Goal: Information Seeking & Learning: Find specific page/section

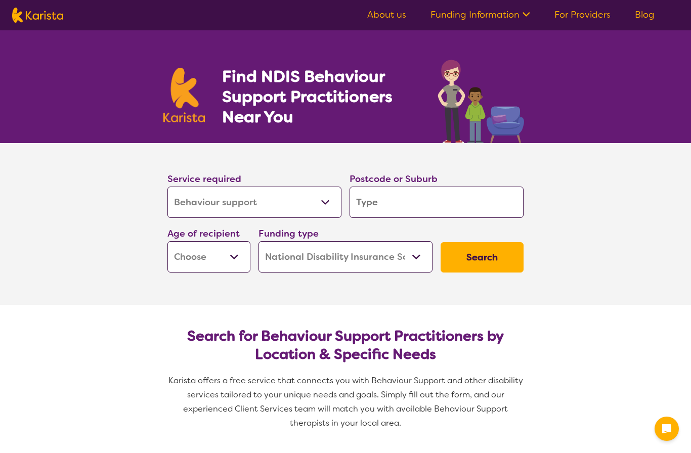
select select "Behaviour support"
select select "NDIS"
select select "Behaviour support"
select select "NDIS"
click at [325, 202] on select "Allied Health Assistant Assessment (ADHD or Autism) Behaviour support Counselli…" at bounding box center [254, 202] width 174 height 31
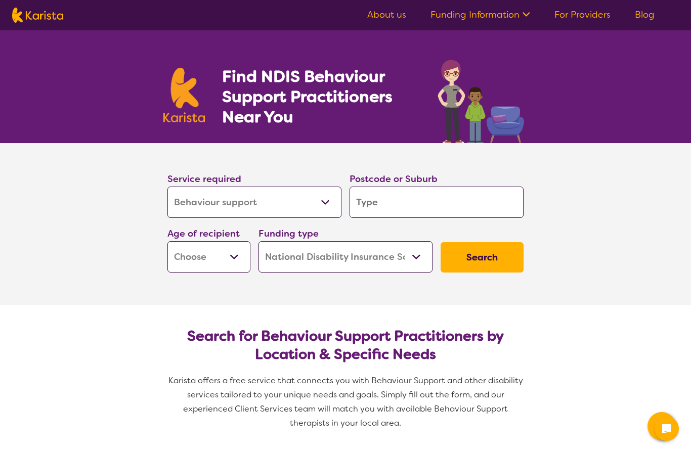
click at [374, 201] on input "search" at bounding box center [437, 202] width 174 height 31
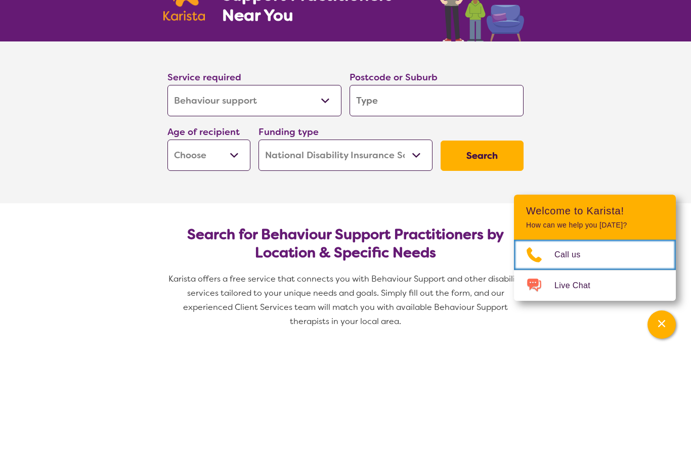
scroll to position [102, 0]
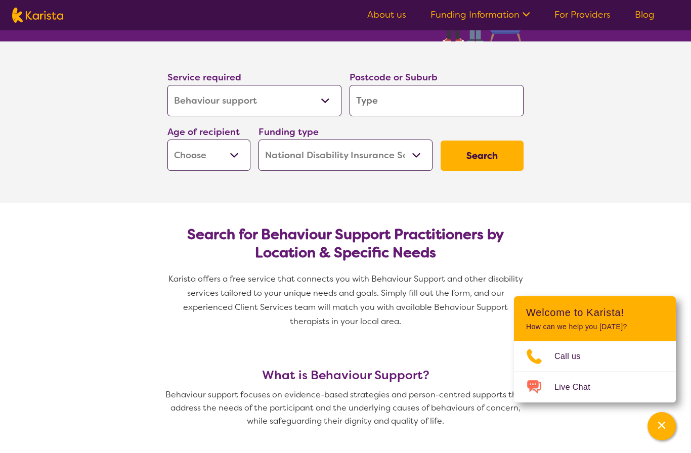
click at [390, 107] on input "search" at bounding box center [437, 100] width 174 height 31
type input "3"
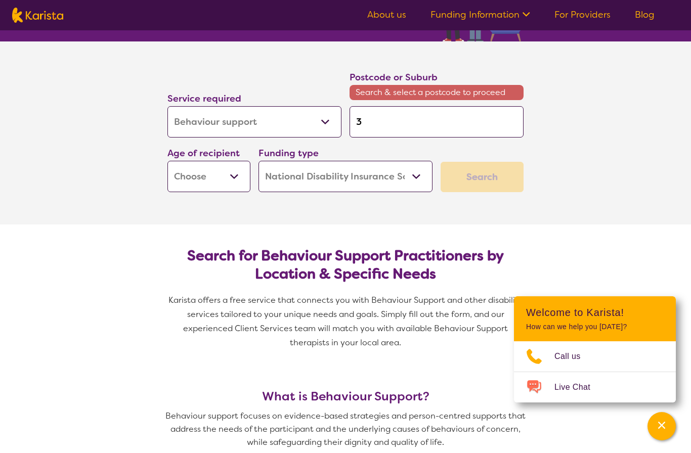
type input "39"
type input "391"
type input "3911"
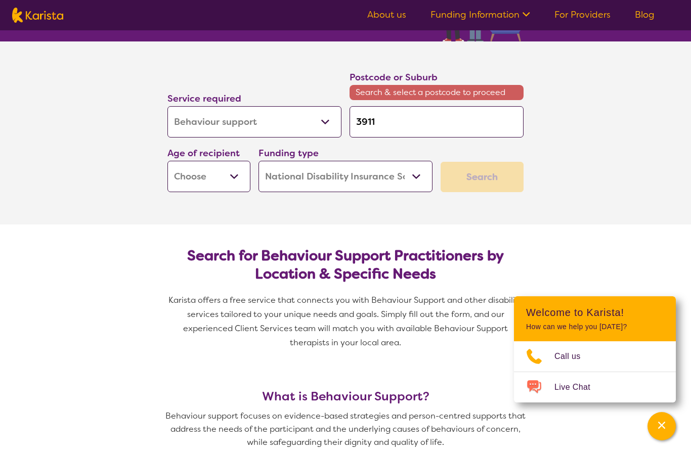
type input "3911"
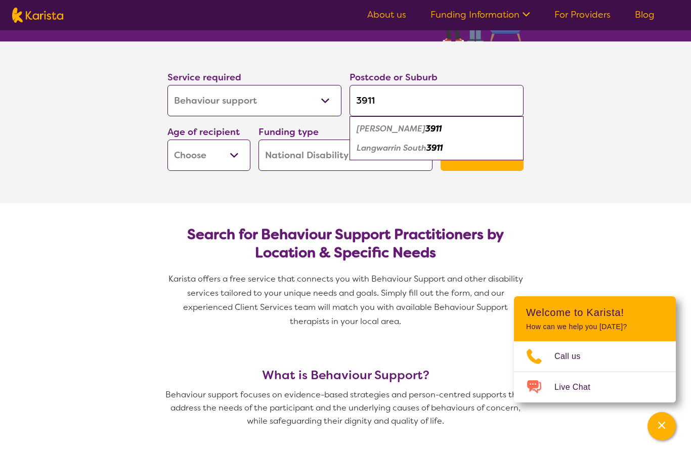
type input "3911"
click at [423, 147] on em "Langwarrin South" at bounding box center [392, 148] width 70 height 11
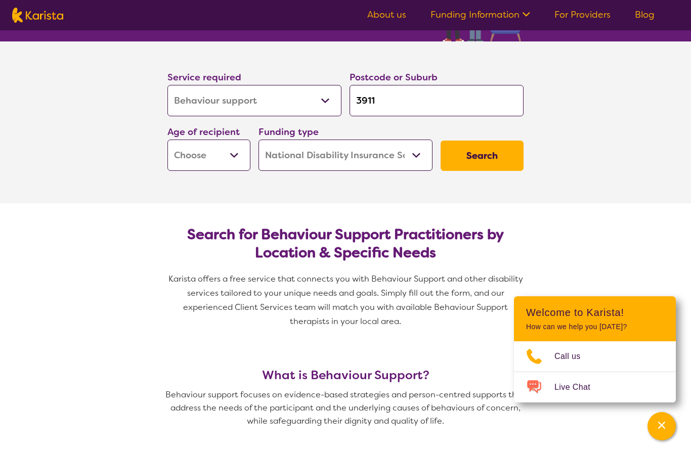
click at [195, 156] on select "Early Childhood - 0 to 9 Child - 10 to 11 Adolescent - 12 to 17 Adult - 18 to 6…" at bounding box center [208, 155] width 83 height 31
select select "AS"
click at [414, 157] on select "Home Care Package (HCP) National Disability Insurance Scheme (NDIS) I don't know" at bounding box center [346, 155] width 174 height 31
select select "i-don-t-know"
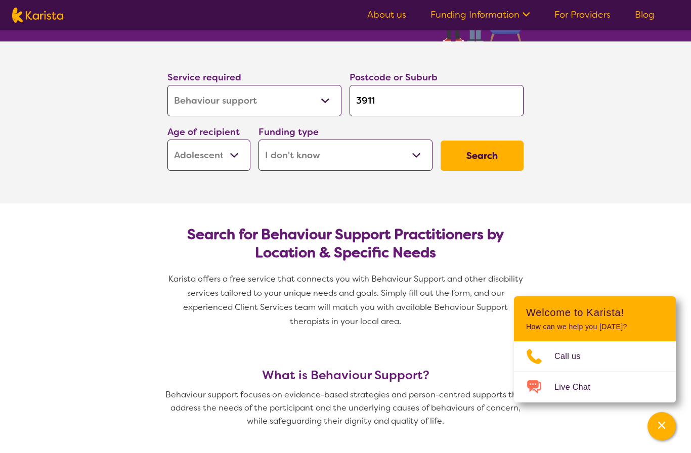
select select "i-don-t-know"
click at [476, 155] on button "Search" at bounding box center [482, 156] width 83 height 30
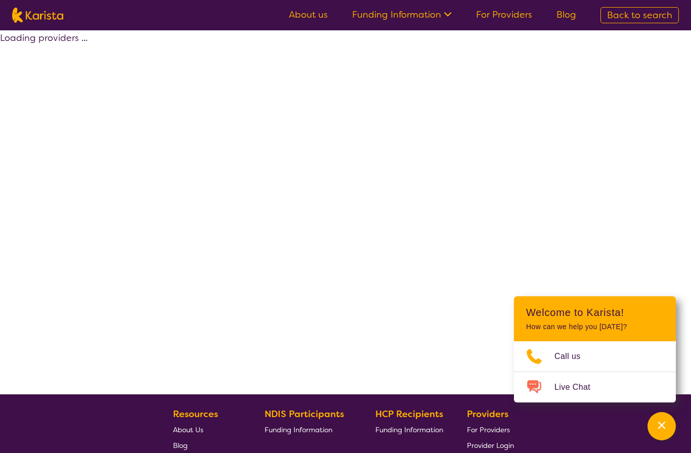
select select "Behaviour support"
select select "AS"
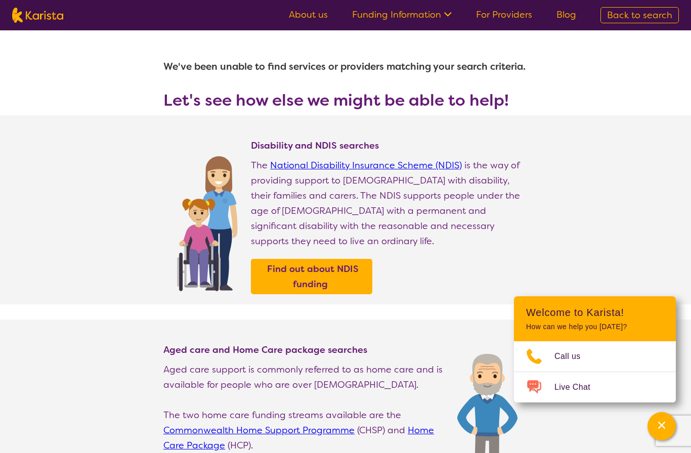
select select "Behaviour support"
select select "AS"
select select "NDIS"
select select "Behaviour support"
select select "AS"
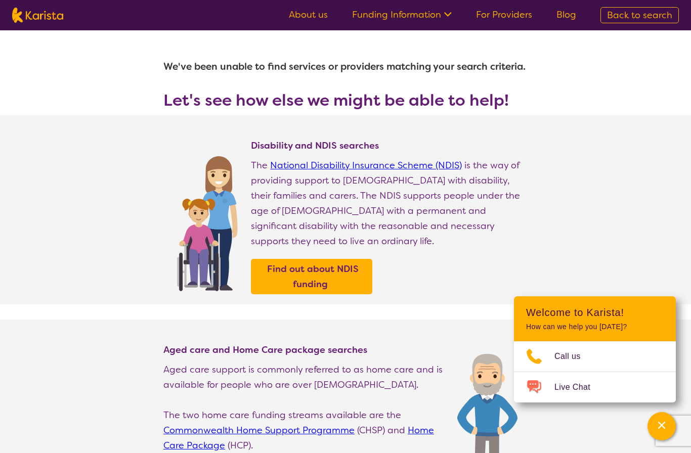
select select "NDIS"
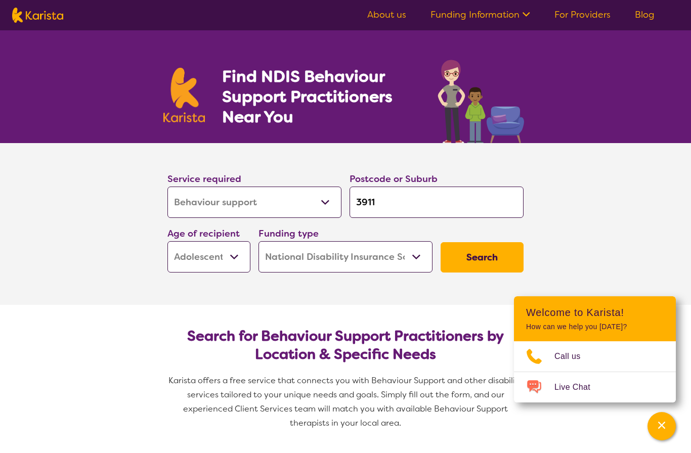
scroll to position [102, 0]
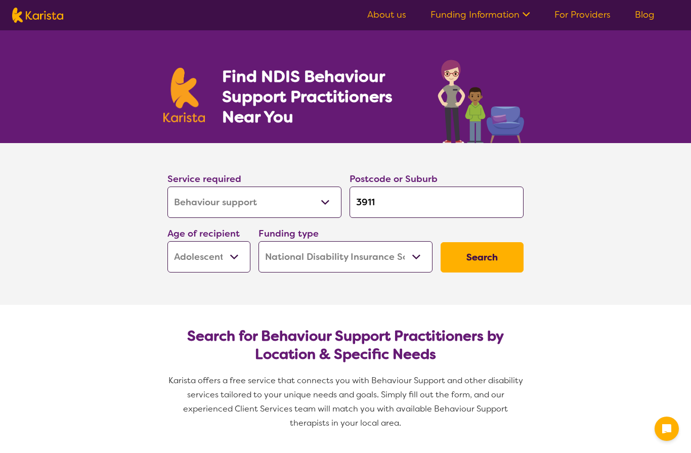
select select "Behaviour support"
select select "AS"
select select "NDIS"
select select "Behaviour support"
select select "AS"
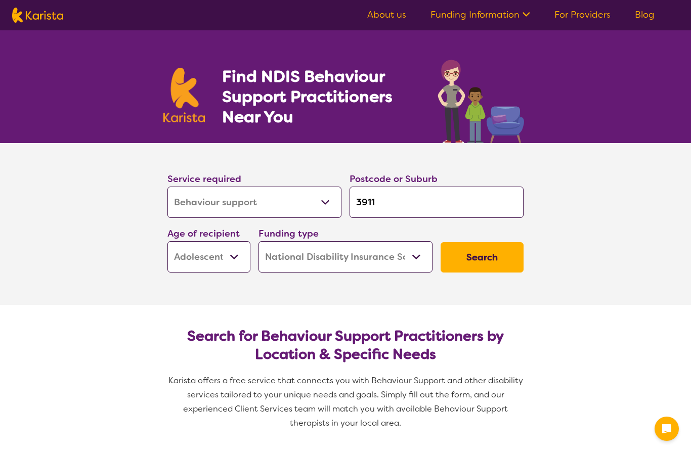
select select "NDIS"
